Goal: Check status: Check status

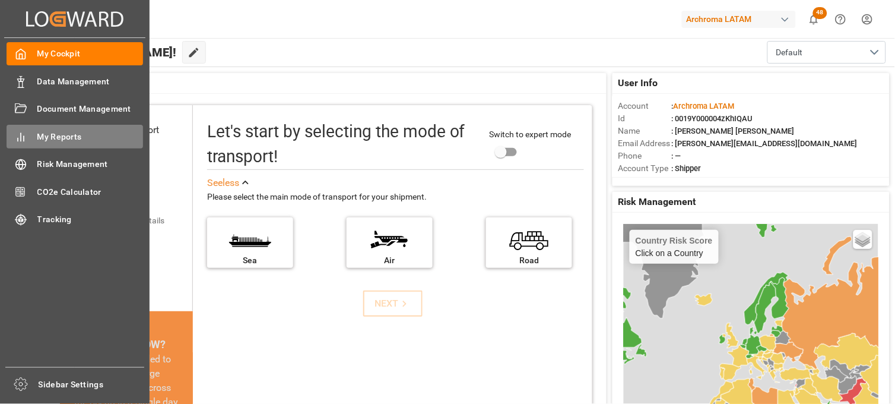
click at [75, 138] on span "My Reports" at bounding box center [90, 137] width 106 height 12
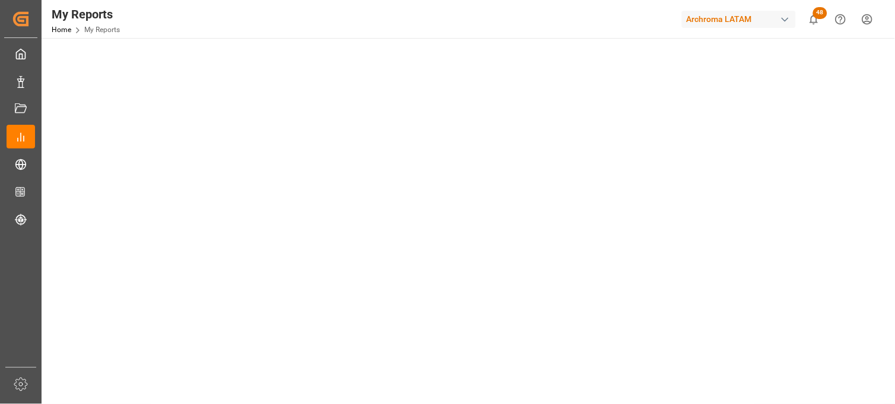
scroll to position [69, 0]
